Goal: Navigation & Orientation: Find specific page/section

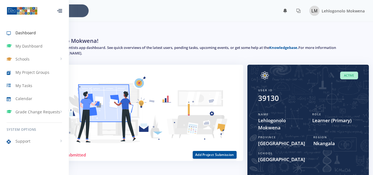
drag, startPoint x: 0, startPoint y: 0, endPoint x: 376, endPoint y: 74, distance: 382.9
click at [373, 74] on html "Dashboard My Dashboard Schools View Schools [GEOGRAPHIC_DATA] My Project Groups…" at bounding box center [186, 171] width 373 height 343
click at [59, 10] on div at bounding box center [59, 10] width 5 height 3
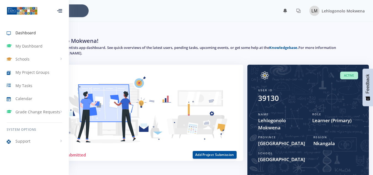
click at [59, 10] on div at bounding box center [59, 10] width 5 height 3
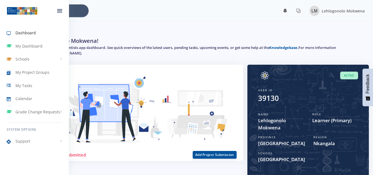
click at [59, 10] on div at bounding box center [59, 10] width 5 height 3
